Goal: Download file/media

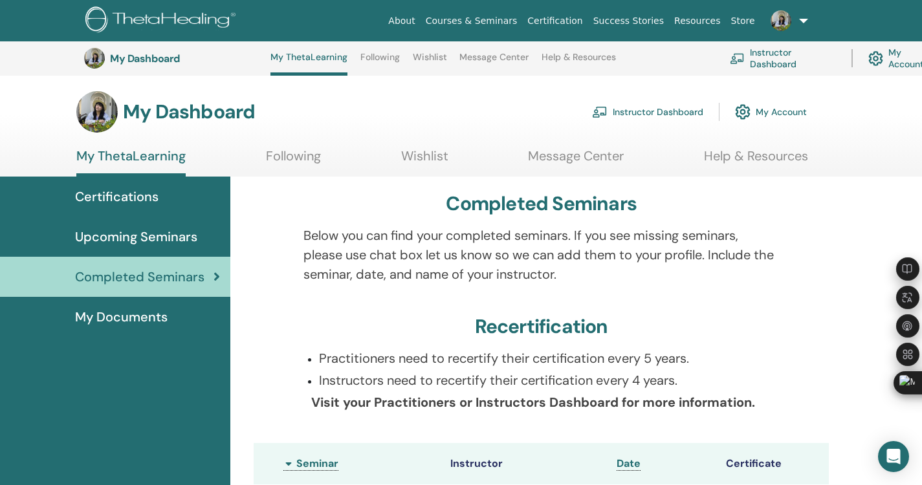
scroll to position [811, 0]
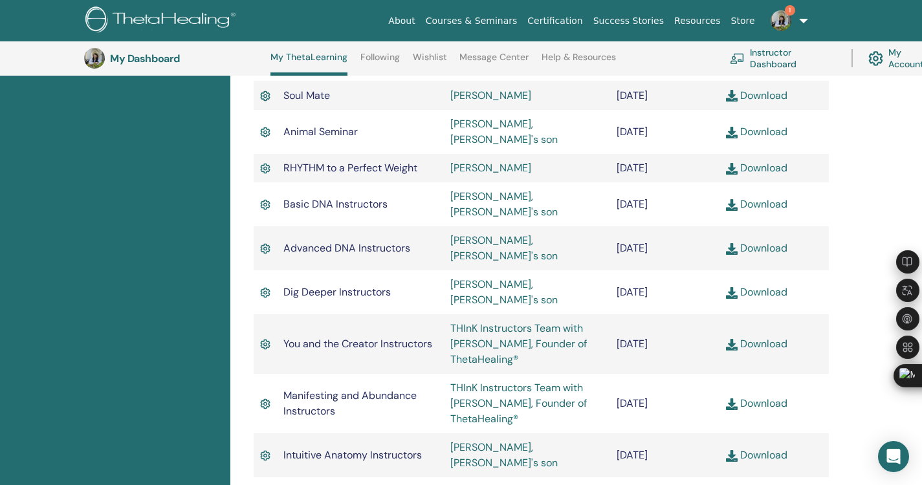
scroll to position [940, 0]
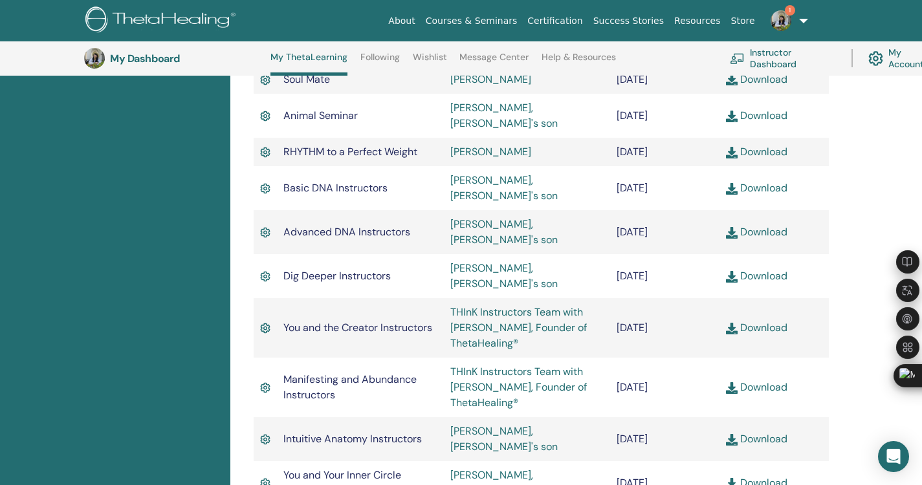
click at [760, 380] on link "Download" at bounding box center [756, 387] width 61 height 14
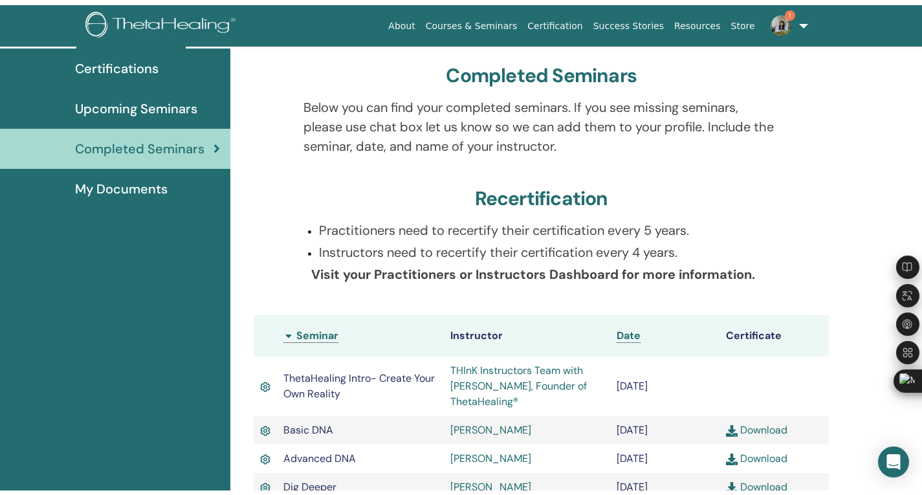
scroll to position [0, 0]
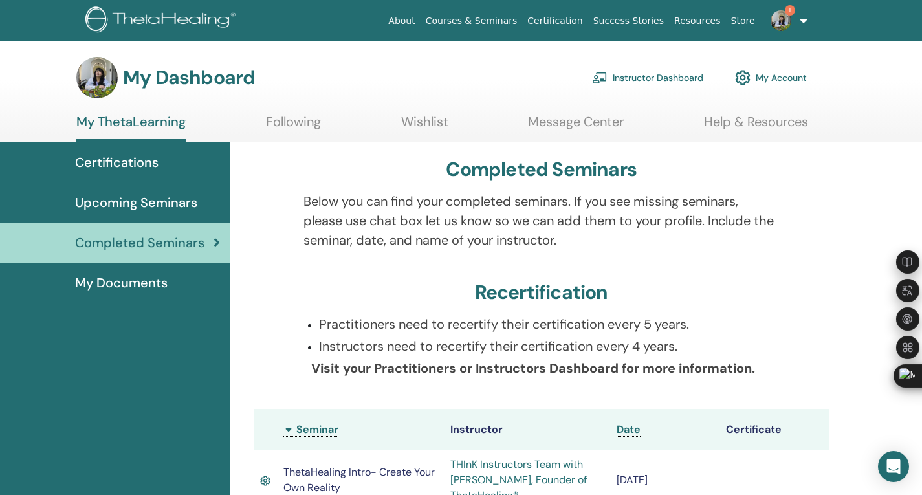
click at [127, 111] on section "My Dashboard Instructor Dashboard My Account My ThetaLearning Following Wishlis…" at bounding box center [461, 99] width 922 height 85
click at [132, 126] on link "My ThetaLearning" at bounding box center [130, 128] width 109 height 28
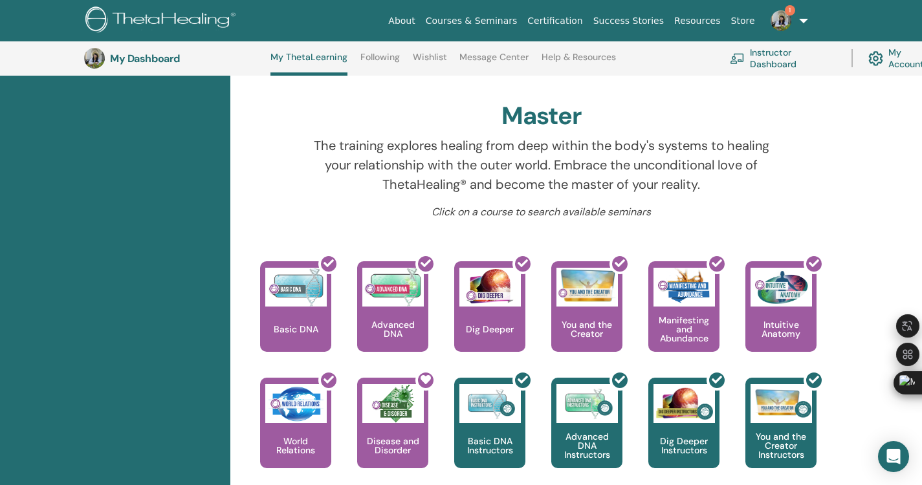
scroll to position [204, 0]
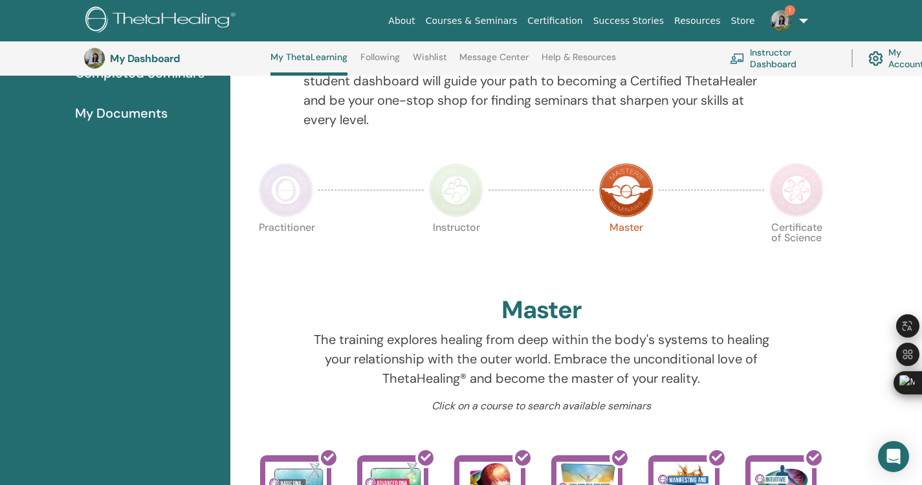
click at [815, 207] on img at bounding box center [796, 190] width 54 height 54
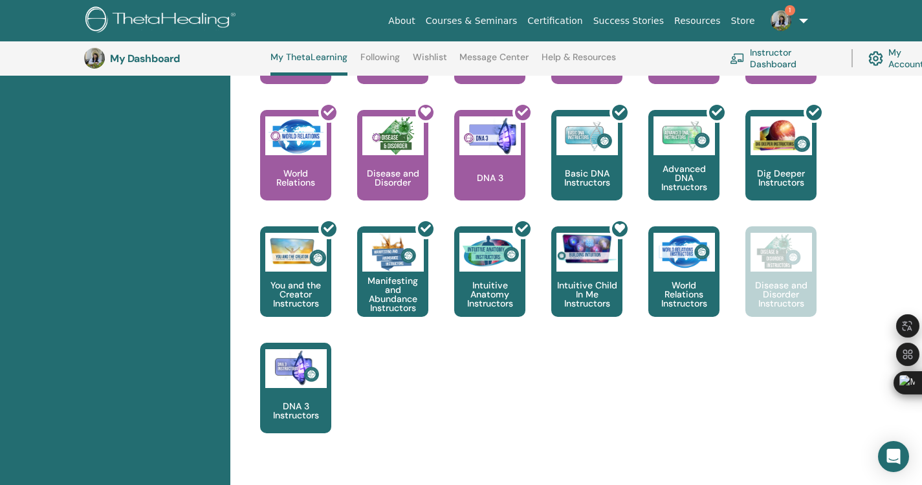
scroll to position [681, 0]
